Goal: Complete application form

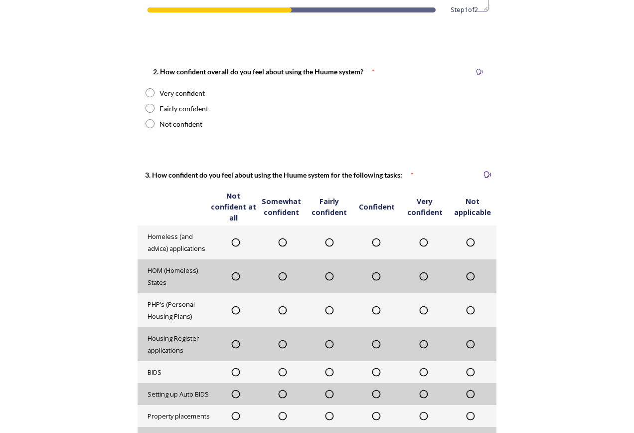
scroll to position [299, 0]
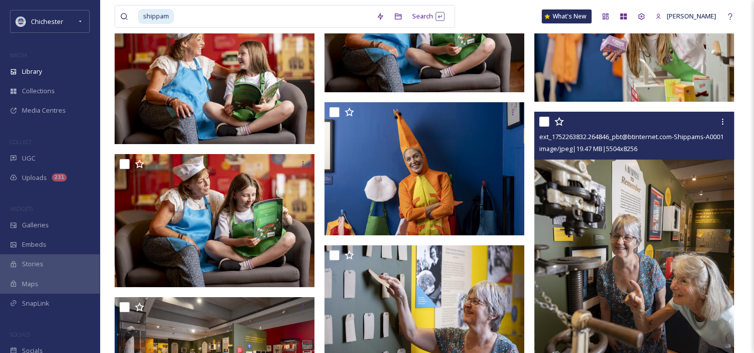
scroll to position [3873, 0]
